Goal: Information Seeking & Learning: Learn about a topic

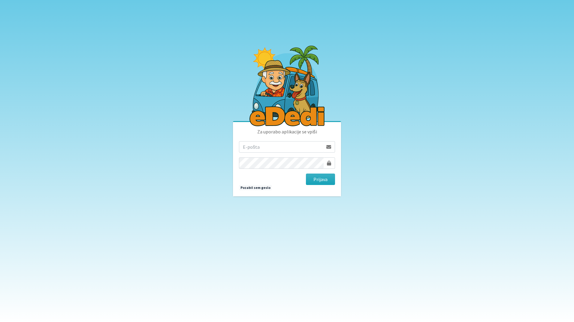
click at [301, 144] on input "email" at bounding box center [281, 146] width 84 height 11
type input "[EMAIL_ADDRESS][DOMAIN_NAME]"
click at [306, 174] on button "Prijava" at bounding box center [320, 179] width 29 height 11
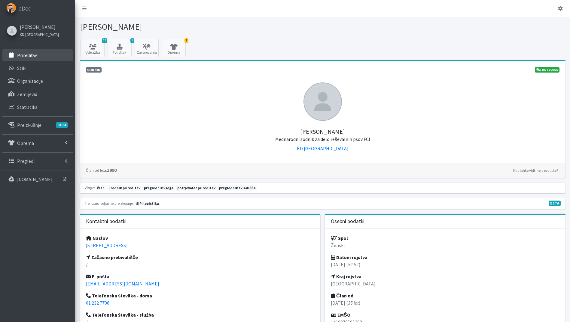
click at [30, 53] on p "Prireditve" at bounding box center [27, 55] width 20 height 6
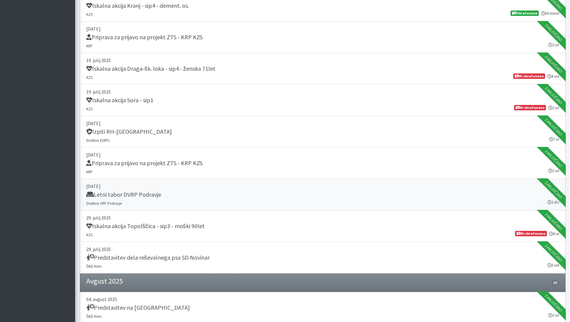
scroll to position [721, 0]
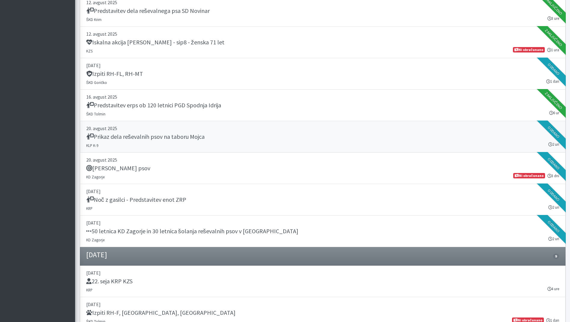
click at [293, 141] on div "Prikaz dela reševalnih psov na taboru Mojca" at bounding box center [322, 137] width 473 height 8
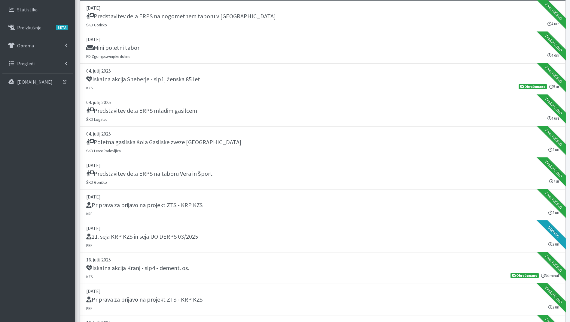
scroll to position [0, 0]
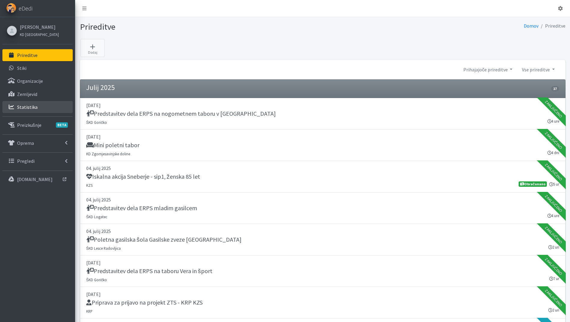
click at [30, 107] on p "Statistika" at bounding box center [27, 107] width 20 height 6
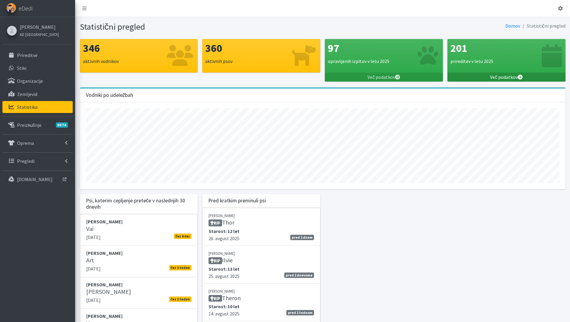
click at [508, 74] on link "Več podatkov" at bounding box center [506, 77] width 118 height 9
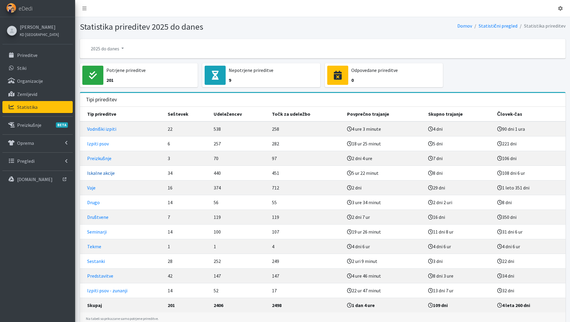
click at [103, 170] on link "Iskalne akcije" at bounding box center [101, 173] width 28 height 6
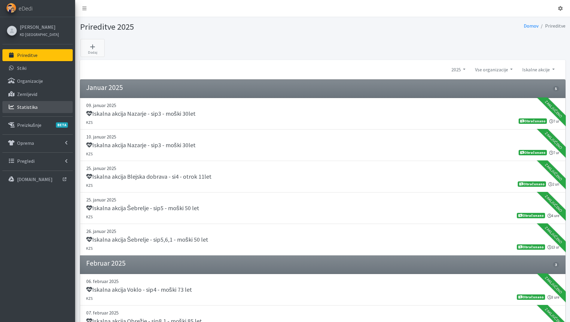
click at [33, 106] on p "Statistika" at bounding box center [27, 107] width 20 height 6
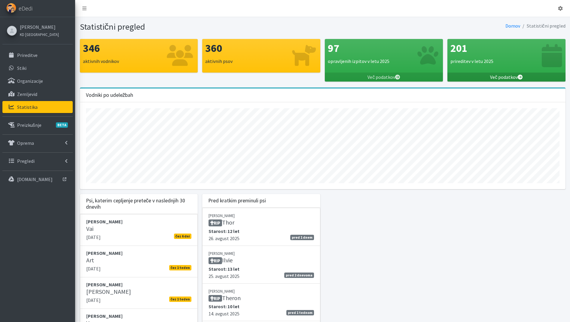
click at [521, 76] on icon at bounding box center [519, 77] width 5 height 5
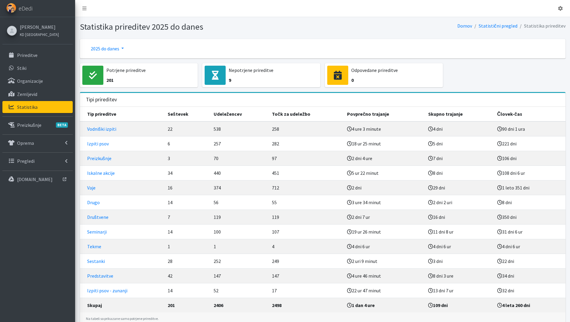
click at [112, 49] on link "2025 do danes" at bounding box center [107, 49] width 43 height 12
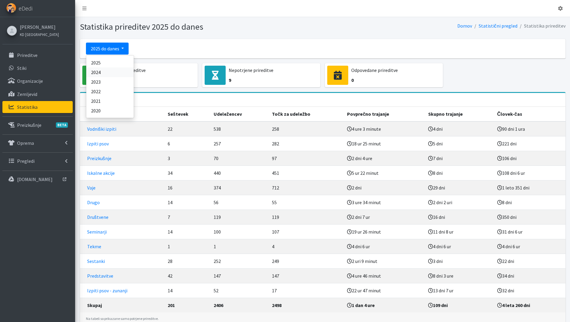
click at [114, 71] on link "2024" at bounding box center [109, 73] width 47 height 10
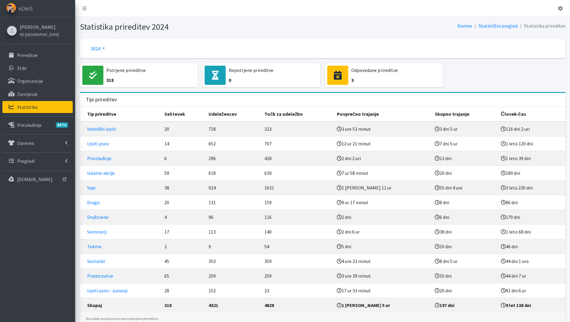
click at [94, 50] on link "2024" at bounding box center [98, 49] width 24 height 12
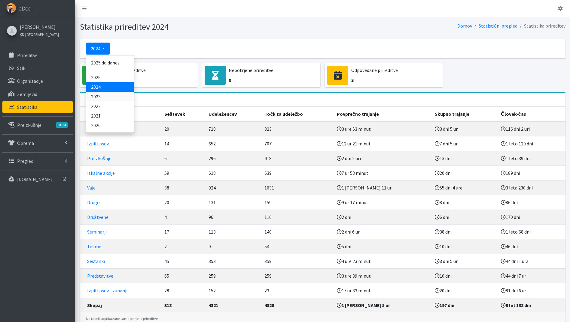
click at [103, 98] on link "2023" at bounding box center [109, 97] width 47 height 10
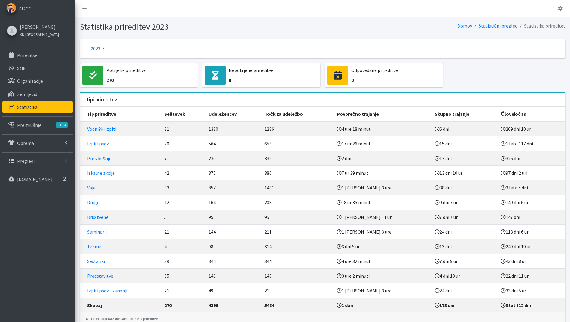
click at [98, 47] on link "2023" at bounding box center [98, 49] width 24 height 12
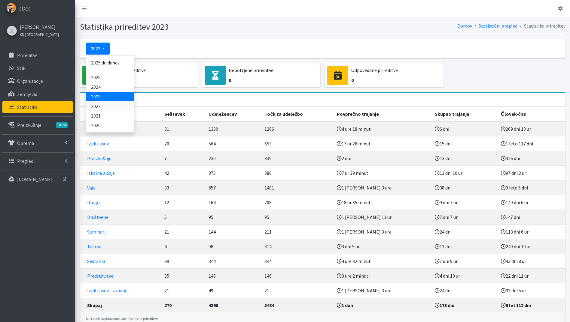
click at [101, 107] on link "2022" at bounding box center [109, 106] width 47 height 10
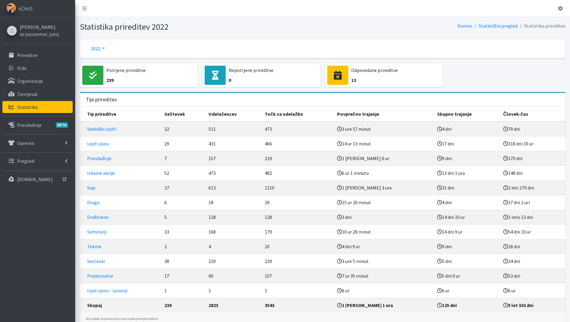
click at [98, 48] on link "2022" at bounding box center [98, 49] width 24 height 12
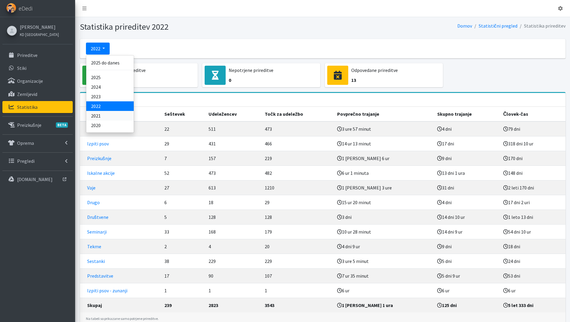
click at [103, 114] on link "2021" at bounding box center [109, 116] width 47 height 10
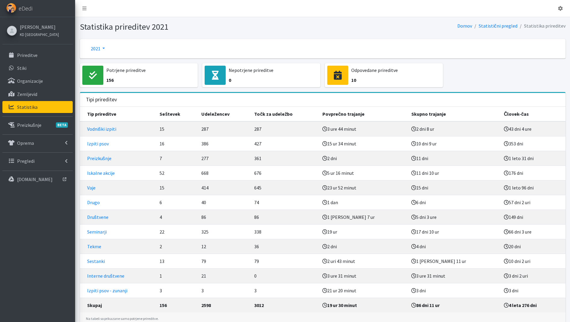
click at [96, 45] on link "2021" at bounding box center [98, 49] width 24 height 12
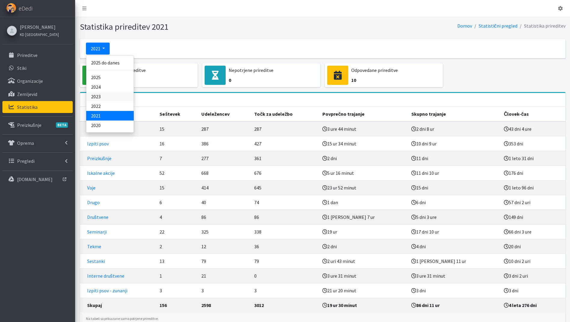
click at [105, 97] on link "2023" at bounding box center [109, 97] width 47 height 10
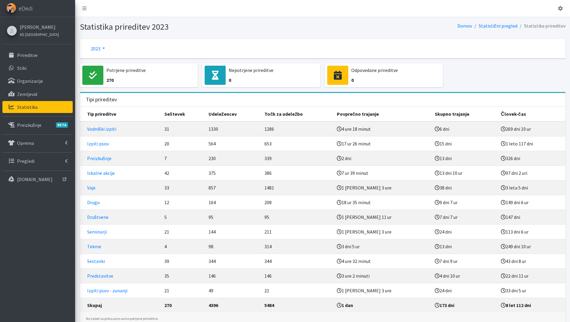
click at [101, 48] on link "2023" at bounding box center [98, 49] width 24 height 12
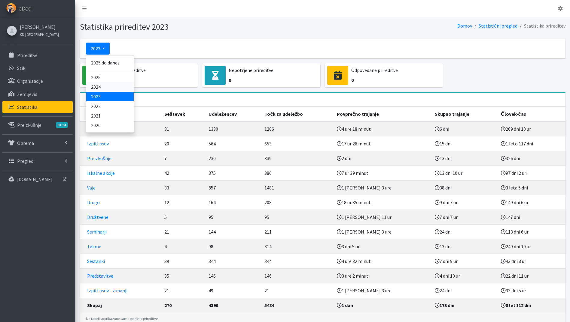
click at [105, 87] on link "2024" at bounding box center [109, 87] width 47 height 10
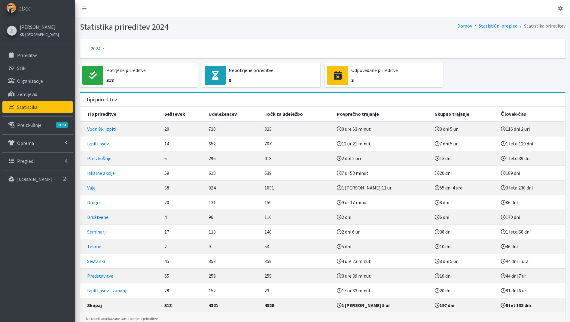
click at [102, 50] on link "2024" at bounding box center [98, 49] width 24 height 12
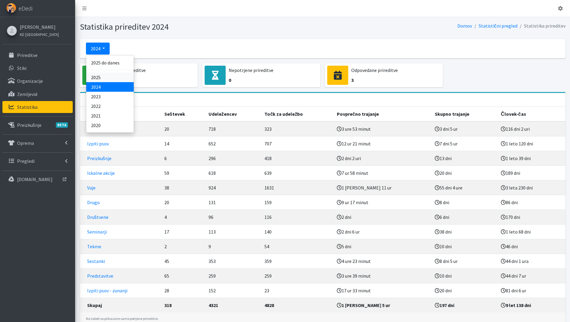
click at [107, 79] on link "2025" at bounding box center [109, 78] width 47 height 10
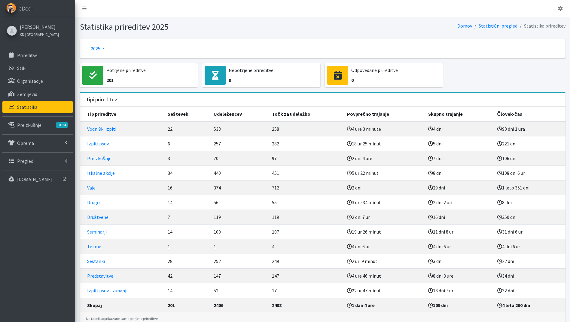
click at [101, 50] on link "2025" at bounding box center [98, 49] width 24 height 12
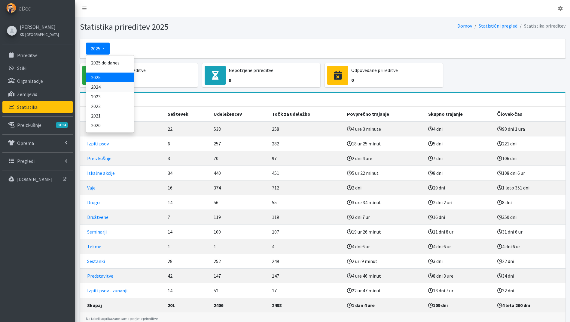
click at [104, 86] on link "2024" at bounding box center [109, 87] width 47 height 10
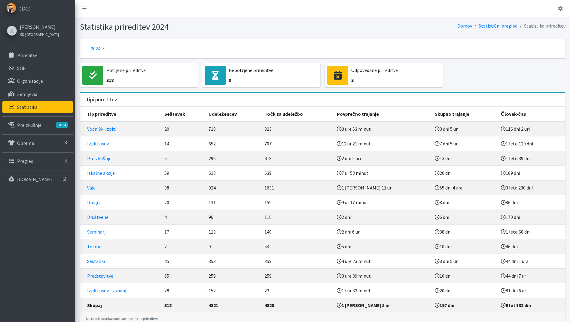
click at [98, 47] on link "2024" at bounding box center [98, 49] width 24 height 12
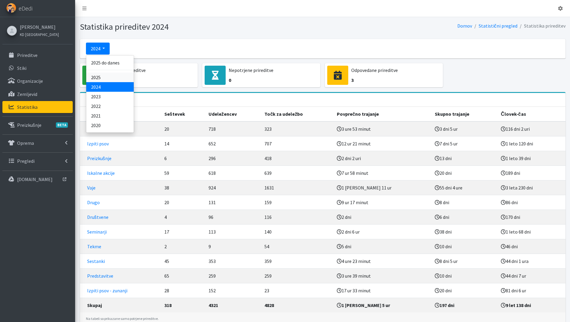
click at [102, 77] on link "2025" at bounding box center [109, 78] width 47 height 10
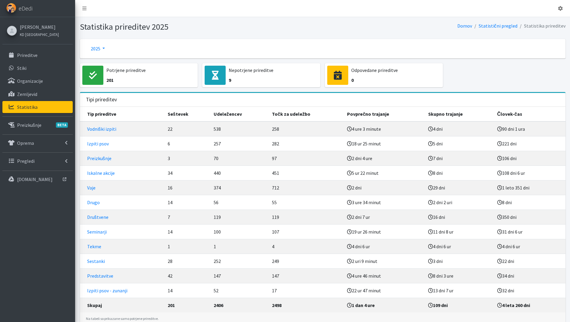
click at [100, 46] on link "2025" at bounding box center [98, 49] width 24 height 12
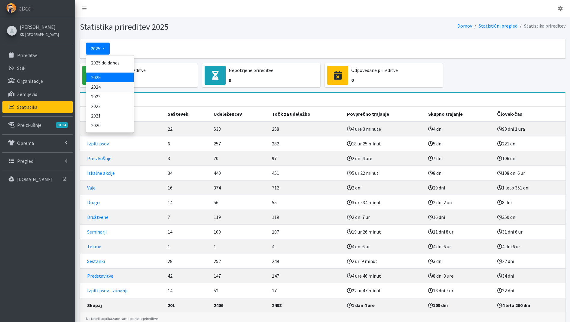
click at [102, 89] on link "2024" at bounding box center [109, 87] width 47 height 10
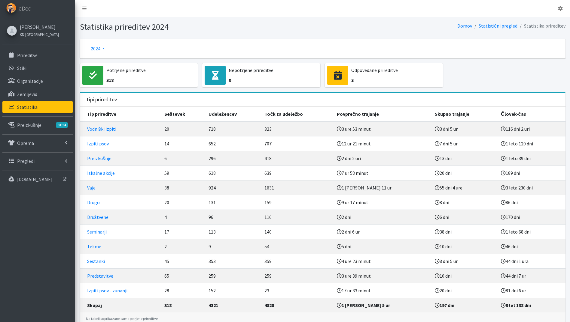
click at [98, 49] on link "2024" at bounding box center [98, 49] width 24 height 12
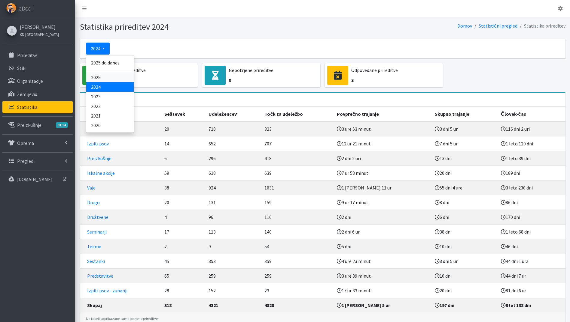
click at [97, 80] on link "2025" at bounding box center [109, 78] width 47 height 10
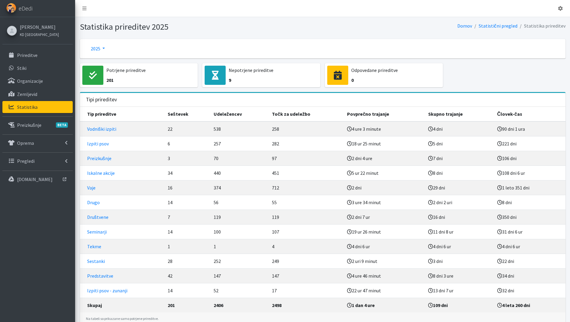
click at [99, 50] on link "2025" at bounding box center [98, 49] width 24 height 12
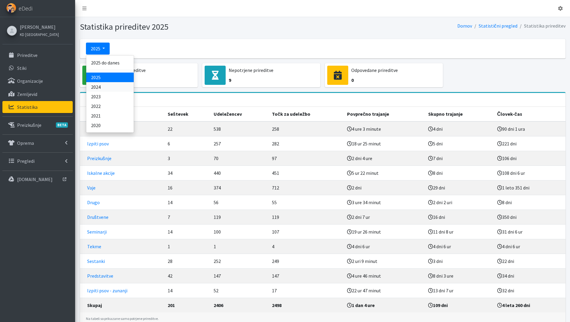
click at [104, 86] on link "2024" at bounding box center [109, 87] width 47 height 10
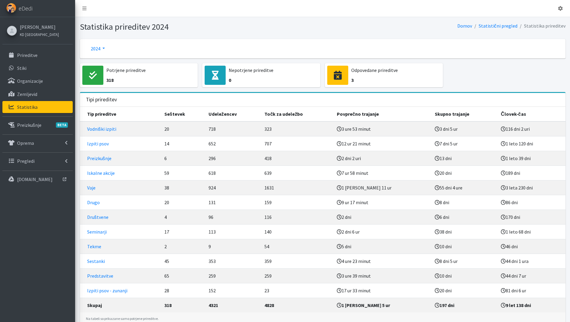
click at [98, 51] on link "2024" at bounding box center [98, 49] width 24 height 12
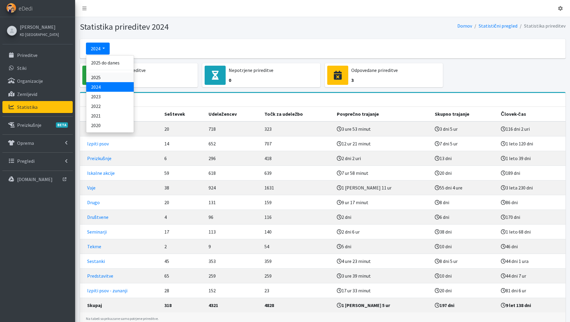
click at [104, 76] on link "2025" at bounding box center [109, 78] width 47 height 10
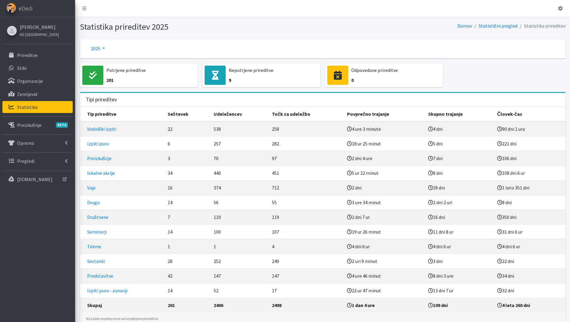
click at [99, 51] on link "2025" at bounding box center [98, 49] width 24 height 12
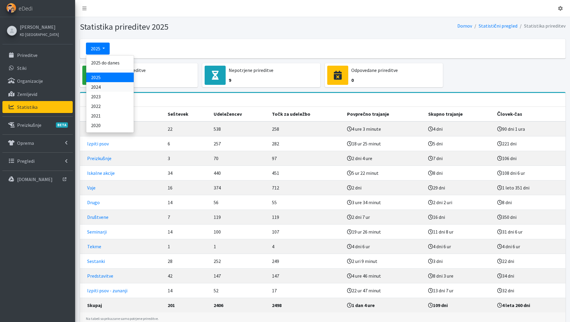
click at [102, 89] on link "2024" at bounding box center [109, 87] width 47 height 10
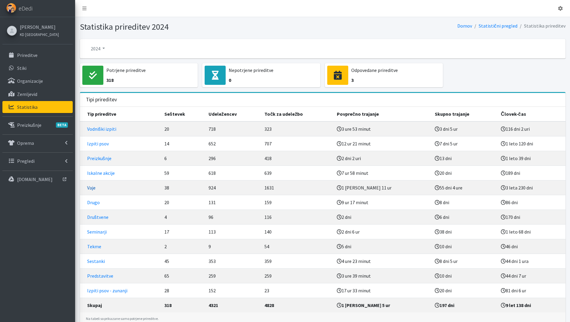
click at [92, 186] on link "Vaje" at bounding box center [91, 188] width 8 height 6
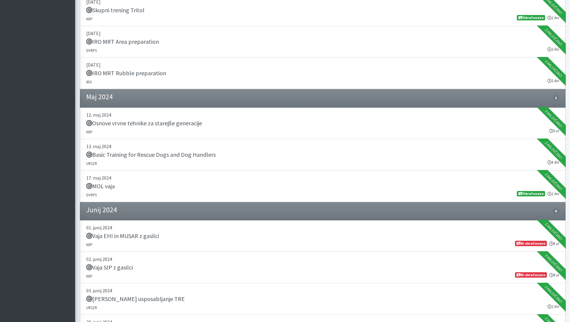
scroll to position [481, 0]
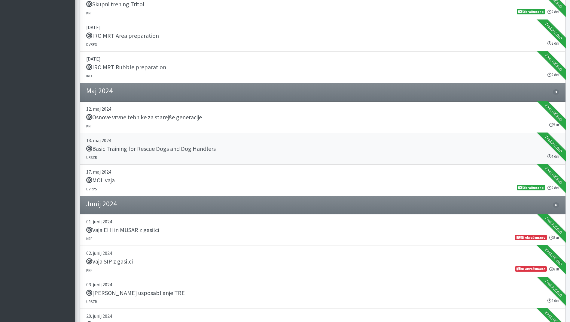
click at [185, 152] on h5 "Basic Training for Rescue Dogs and Dog Handlers" at bounding box center [150, 148] width 129 height 7
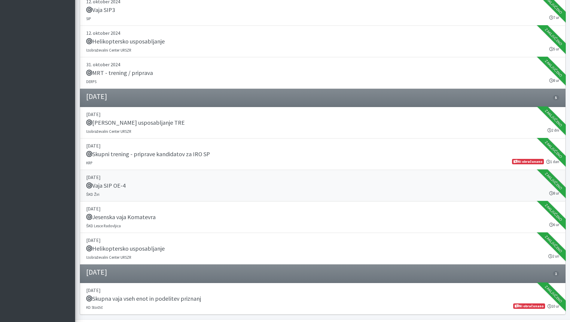
scroll to position [1263, 0]
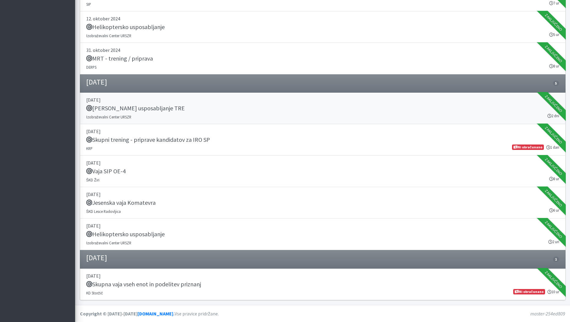
click at [159, 103] on p "04. november 2024" at bounding box center [322, 99] width 473 height 7
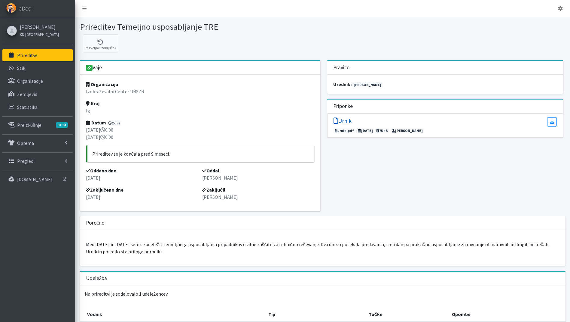
click at [340, 120] on h5 "Urnik" at bounding box center [342, 120] width 18 height 7
click at [33, 56] on p "Prireditve" at bounding box center [27, 55] width 20 height 6
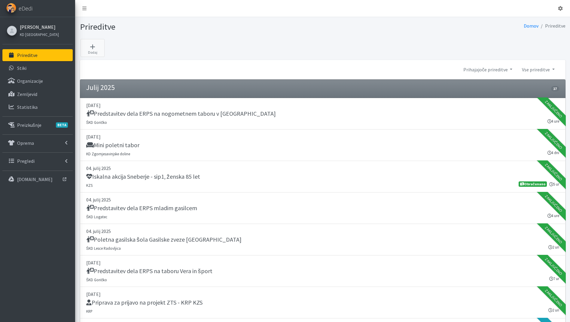
click at [31, 27] on link "[PERSON_NAME]" at bounding box center [39, 26] width 39 height 7
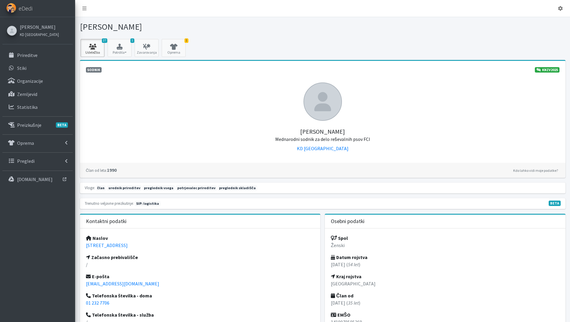
click at [98, 47] on icon at bounding box center [92, 47] width 20 height 6
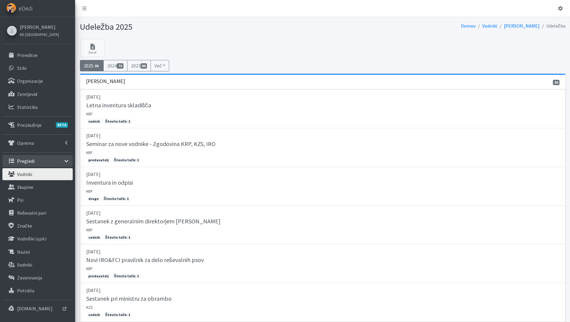
click at [36, 175] on link "Vodniki" at bounding box center [37, 174] width 70 height 12
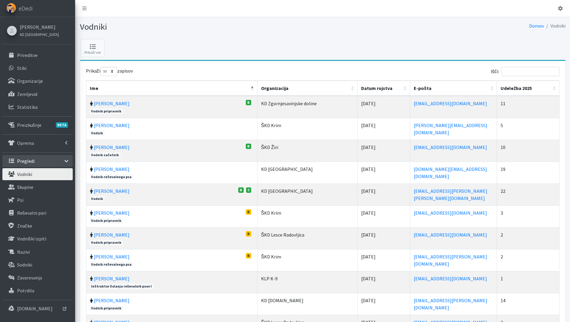
select select "50"
click at [554, 88] on th "Udeležba 2025" at bounding box center [528, 88] width 62 height 15
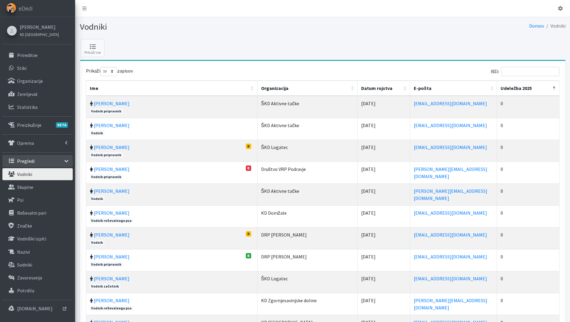
click at [554, 88] on th "Udeležba 2025" at bounding box center [528, 88] width 62 height 15
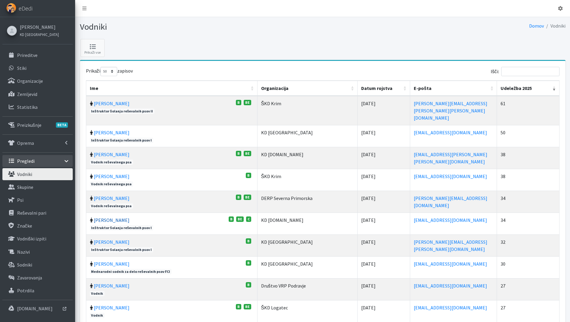
click at [109, 217] on link "Jaka Zamernik" at bounding box center [112, 220] width 36 height 6
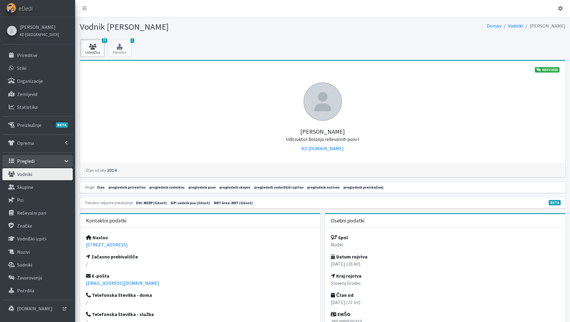
click at [86, 47] on icon at bounding box center [92, 47] width 20 height 6
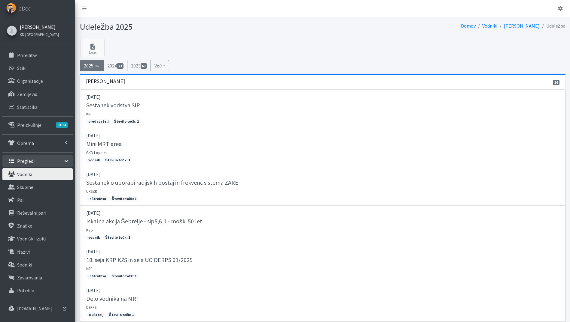
click at [37, 26] on link "[PERSON_NAME]" at bounding box center [39, 26] width 39 height 7
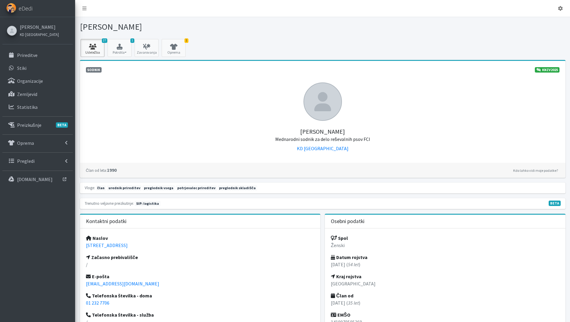
click at [96, 50] on link "27 Udeležba" at bounding box center [92, 48] width 24 height 18
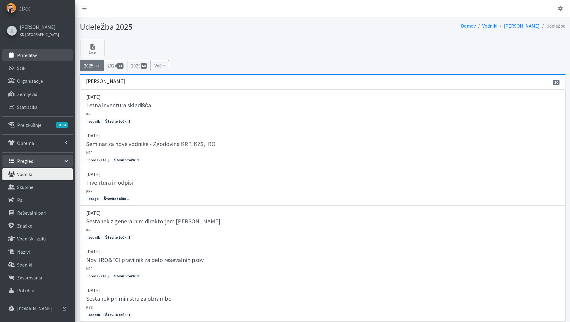
drag, startPoint x: 43, startPoint y: 56, endPoint x: 48, endPoint y: 53, distance: 6.5
click at [43, 56] on link "Prireditve" at bounding box center [37, 55] width 70 height 12
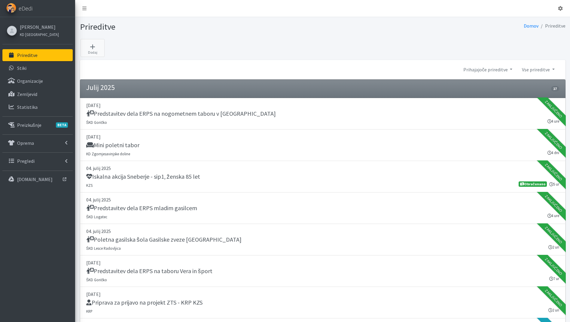
click at [27, 57] on p "Prireditve" at bounding box center [27, 55] width 20 height 6
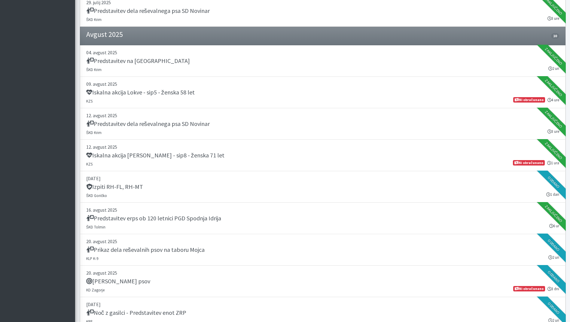
scroll to position [721, 0]
